Goal: Transaction & Acquisition: Purchase product/service

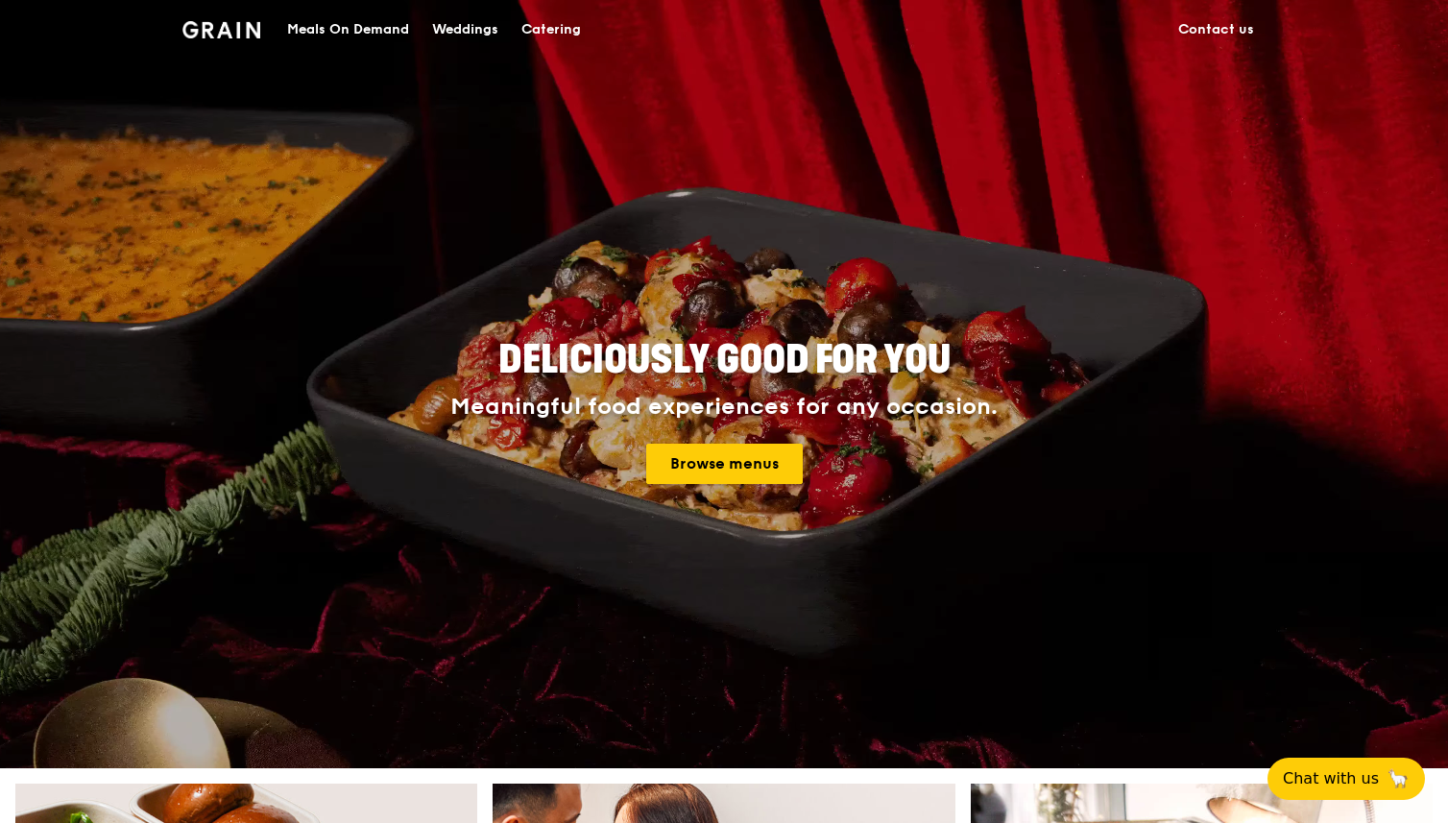
click at [761, 465] on link "Browse menus" at bounding box center [724, 464] width 157 height 40
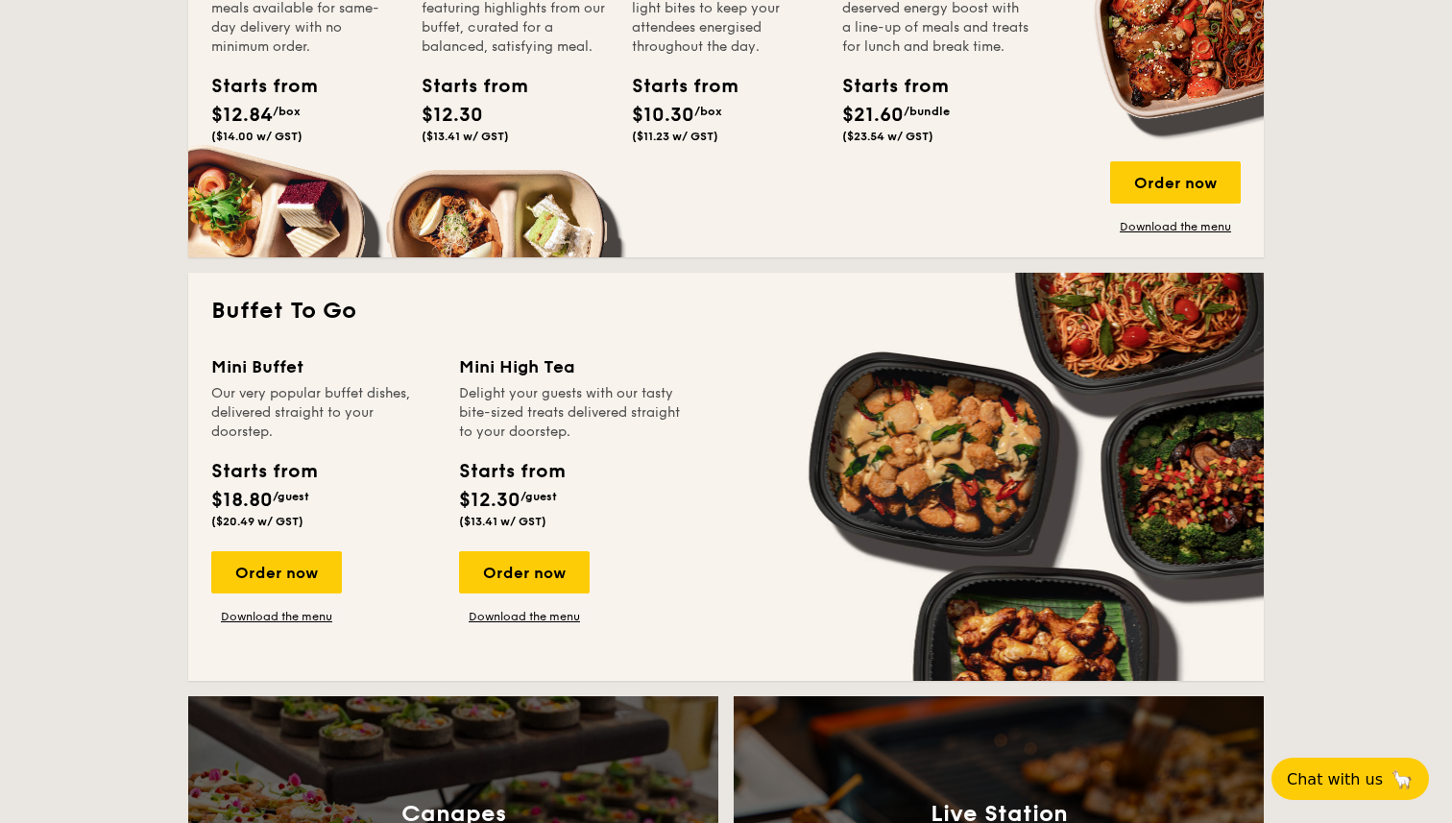
scroll to position [1481, 0]
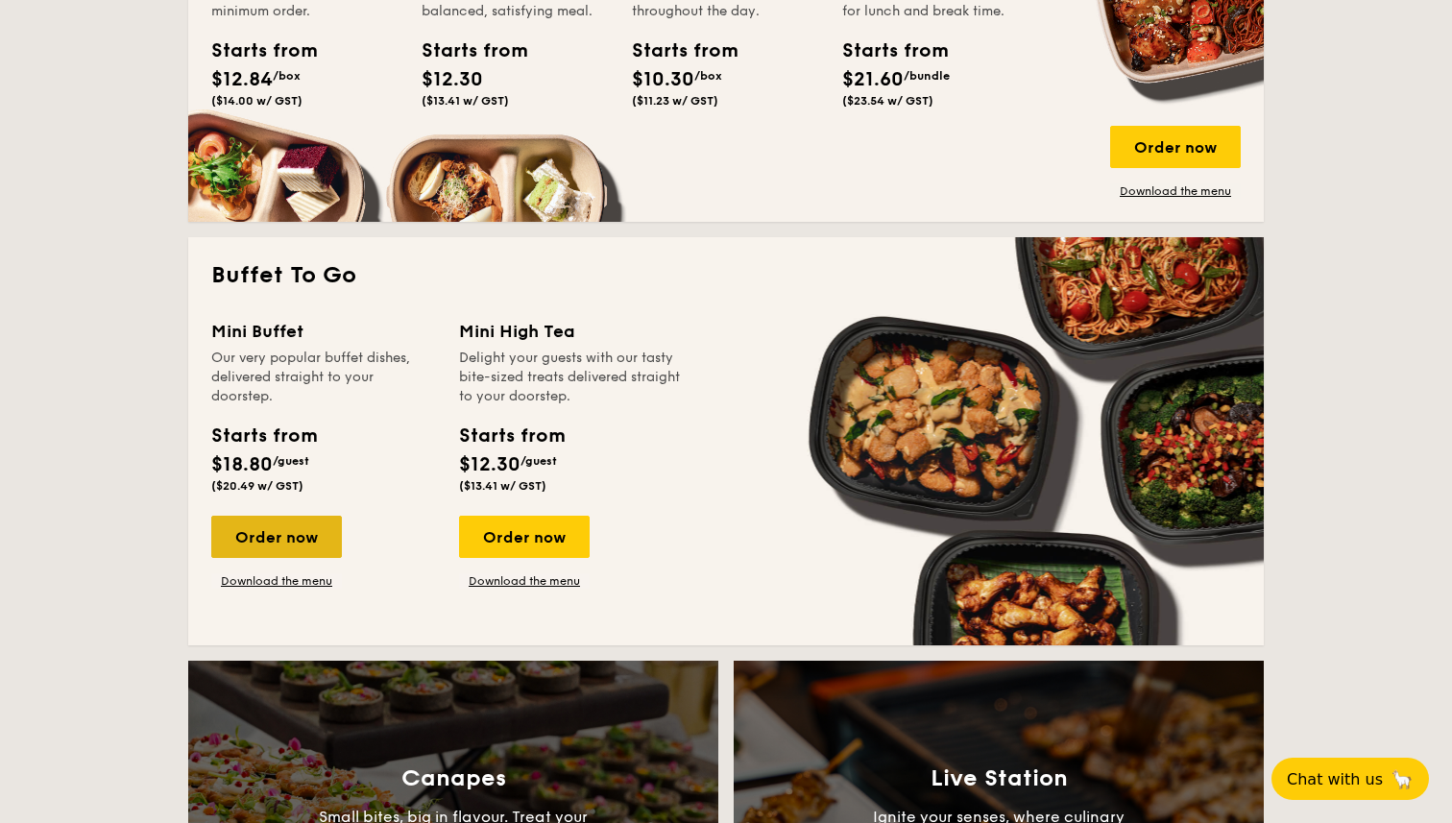
click at [285, 525] on div "Order now" at bounding box center [276, 537] width 131 height 42
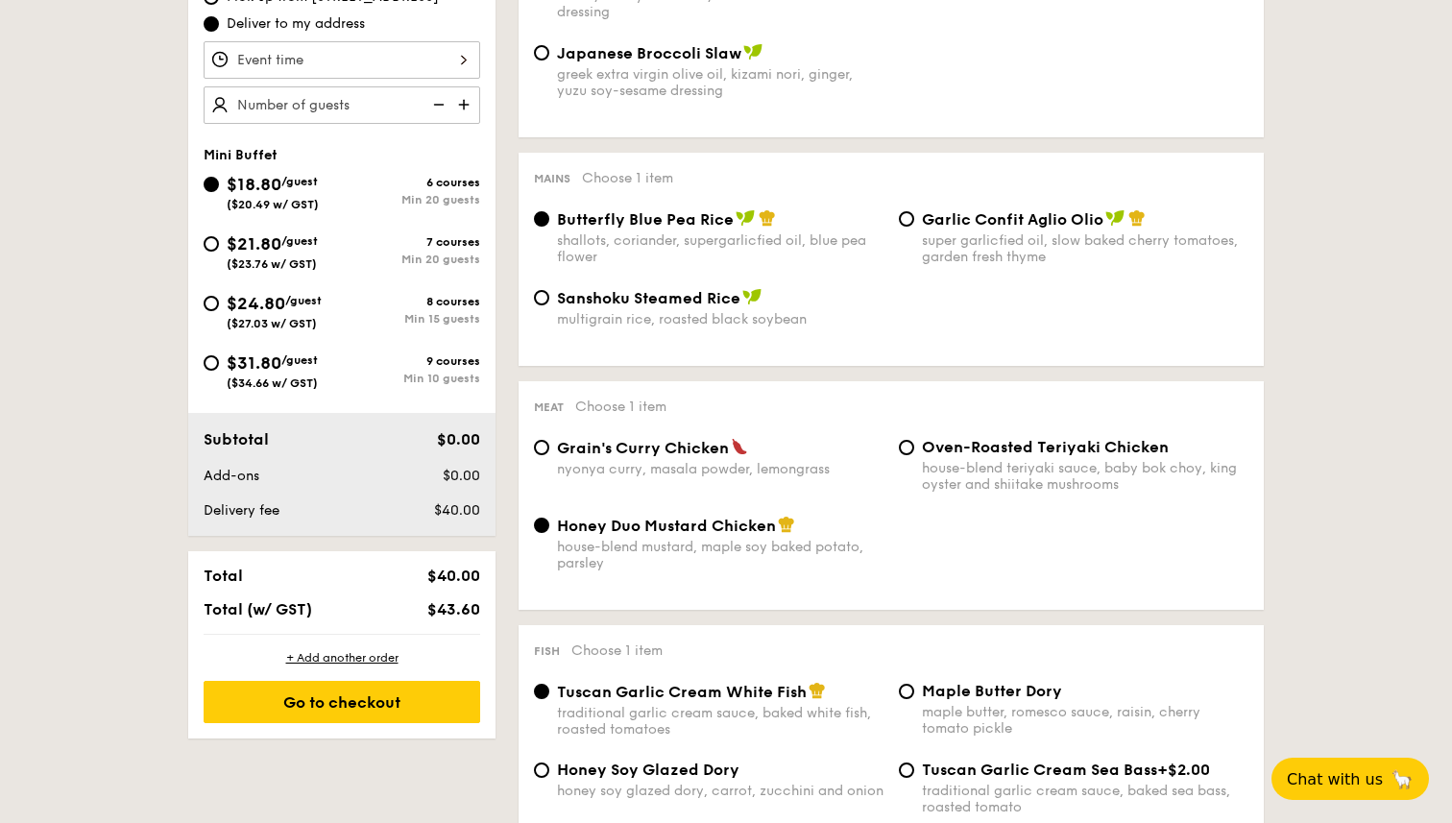
scroll to position [653, 0]
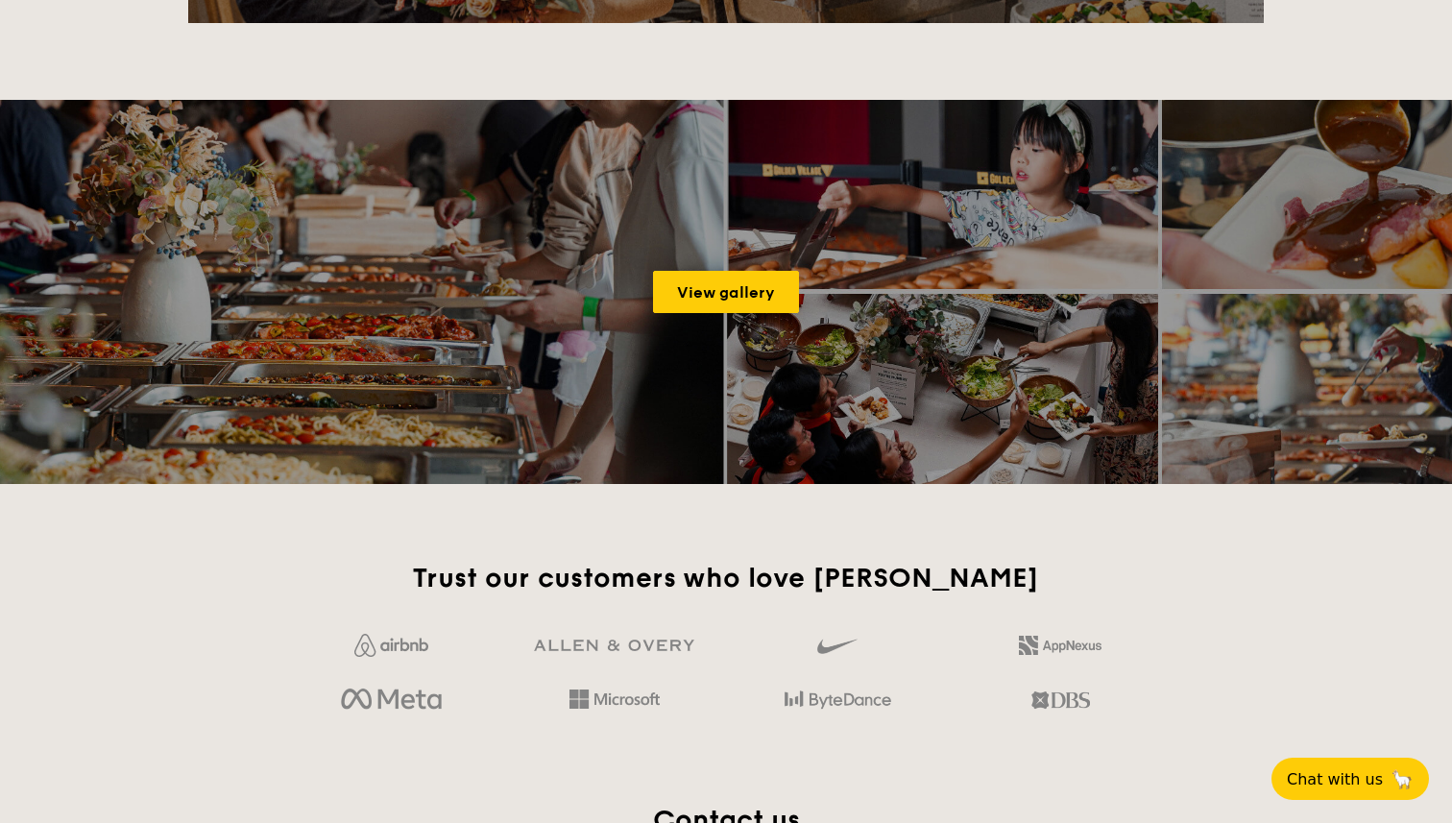
scroll to position [2456, 0]
